Goal: Task Accomplishment & Management: Use online tool/utility

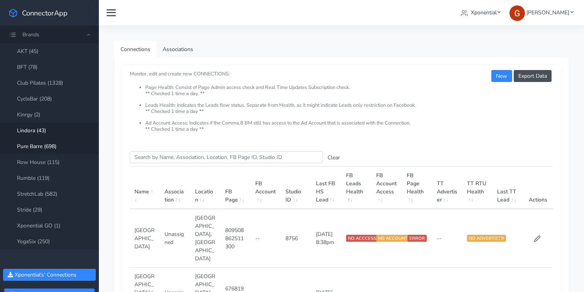
click at [30, 129] on link "Lindora (43)" at bounding box center [49, 130] width 99 height 16
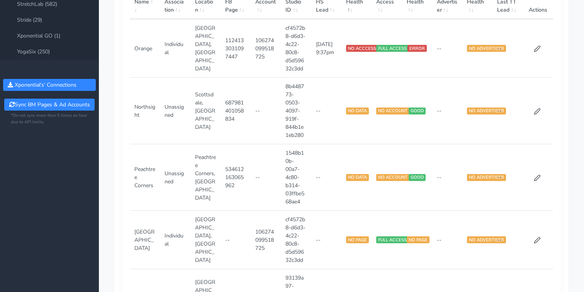
scroll to position [193, 0]
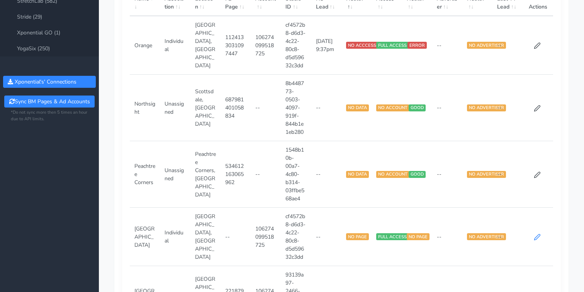
click at [539, 237] on icon at bounding box center [537, 236] width 7 height 7
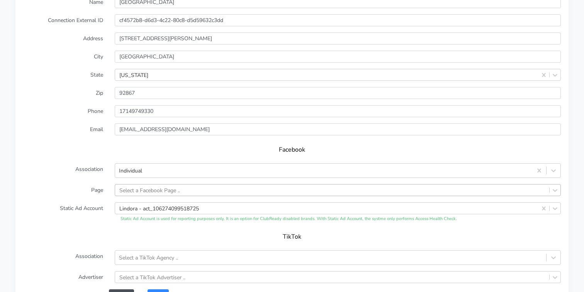
scroll to position [617, 0]
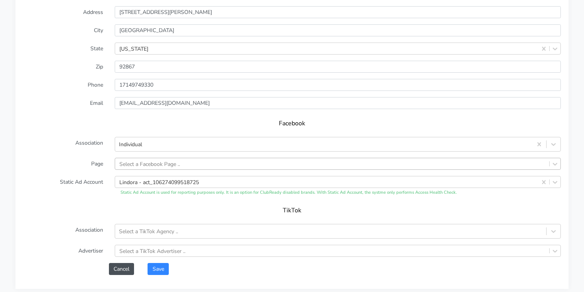
click at [171, 170] on div "Select a Facebook Page .." at bounding box center [338, 164] width 446 height 12
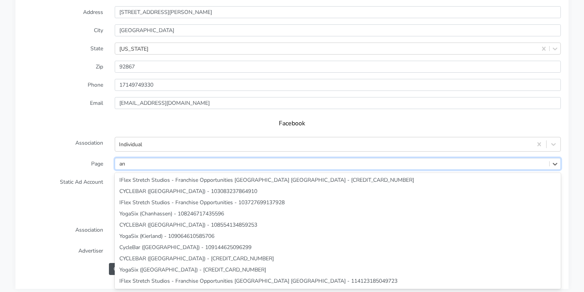
type input "a"
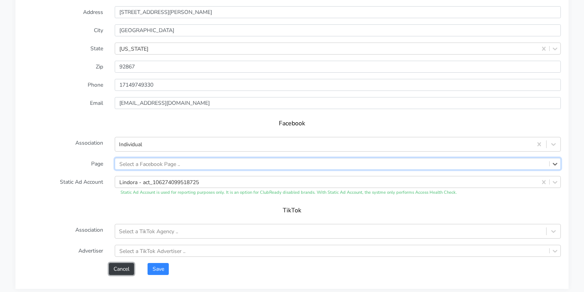
click at [126, 266] on button "Cancel" at bounding box center [121, 269] width 25 height 12
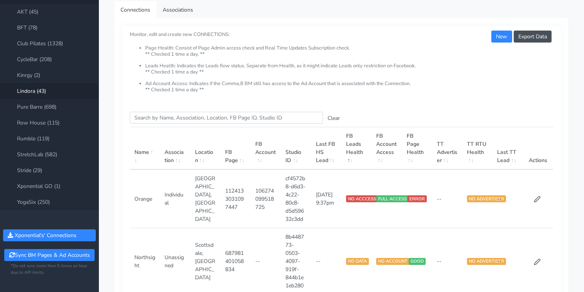
scroll to position [40, 0]
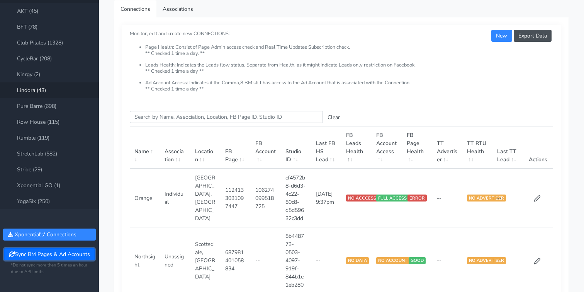
click at [53, 253] on button "Sync BM Pages & Ad Accounts" at bounding box center [49, 254] width 90 height 12
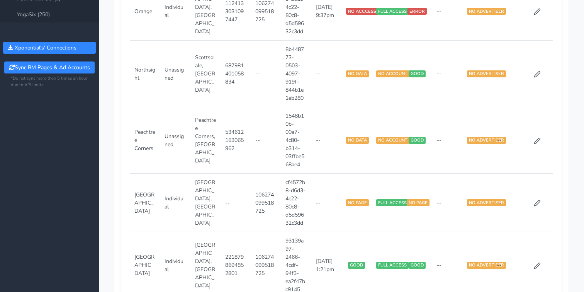
scroll to position [235, 0]
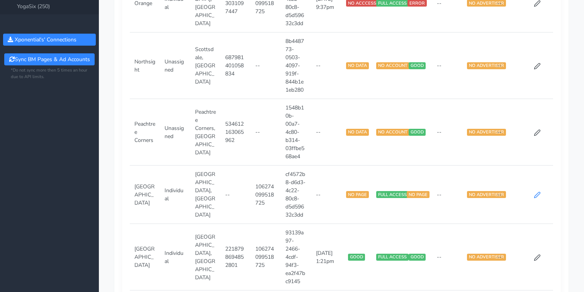
click at [537, 191] on icon at bounding box center [537, 194] width 7 height 7
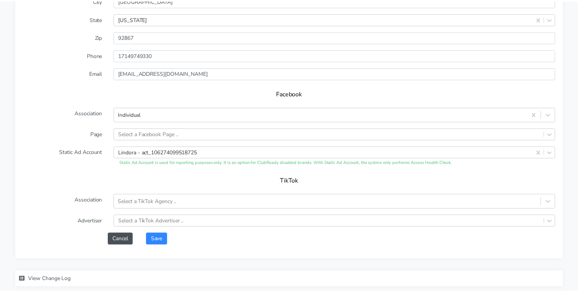
scroll to position [653, 0]
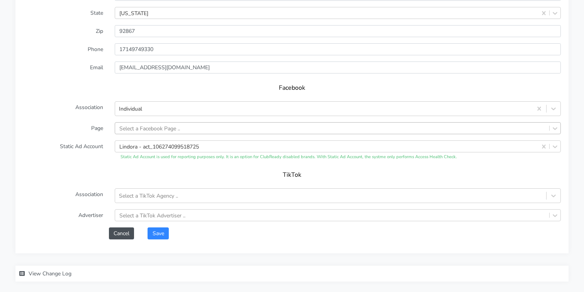
click at [155, 130] on div "Select a Facebook Page .." at bounding box center [149, 128] width 61 height 8
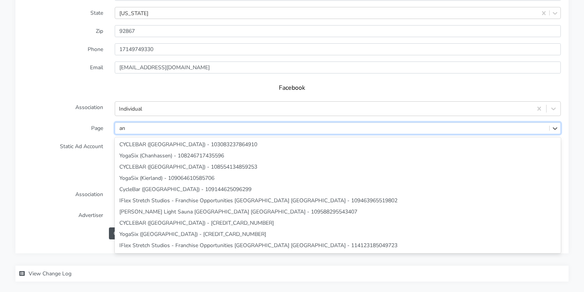
type input "a"
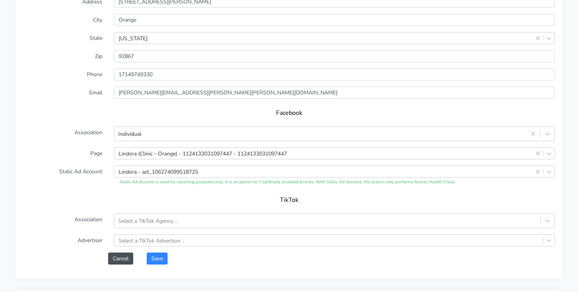
scroll to position [638, 0]
